Goal: Information Seeking & Learning: Learn about a topic

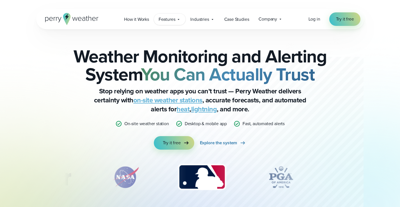
click at [175, 20] on span "Features" at bounding box center [167, 19] width 17 height 7
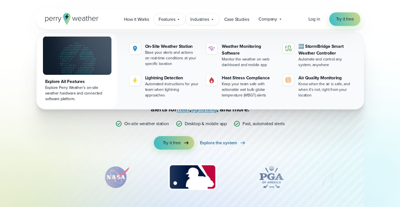
click at [208, 19] on span "Industries" at bounding box center [199, 19] width 19 height 7
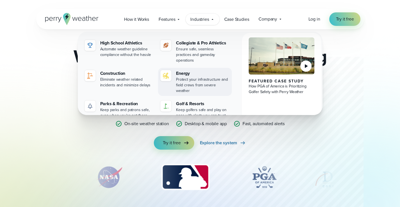
click at [186, 70] on div "Energy" at bounding box center [203, 73] width 54 height 7
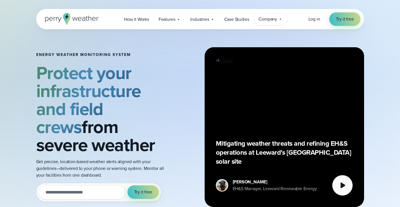
click at [283, 20] on div "Company Contact Us Reach out to us for sales or support questions" at bounding box center [271, 19] width 34 height 12
